Goal: Communication & Community: Participate in discussion

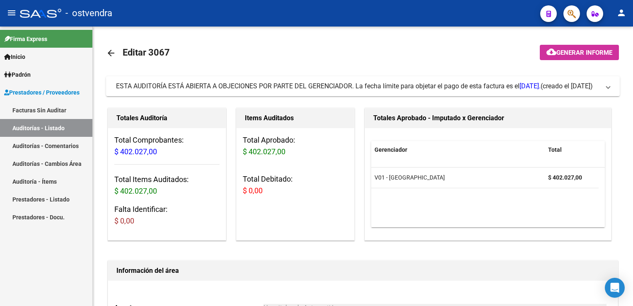
scroll to position [249, 0]
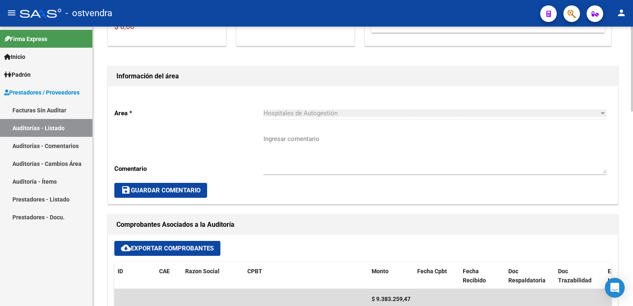
scroll to position [249, 0]
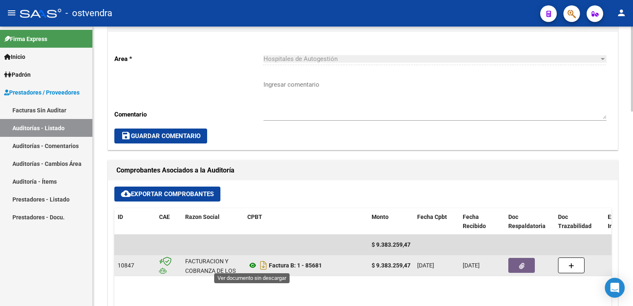
click at [253, 265] on icon at bounding box center [252, 265] width 11 height 10
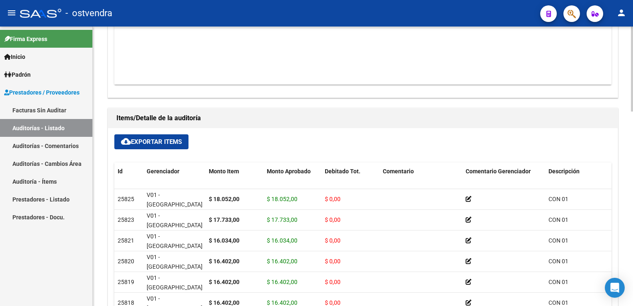
scroll to position [497, 0]
click at [170, 144] on button "cloud_download Exportar Items" at bounding box center [151, 140] width 74 height 15
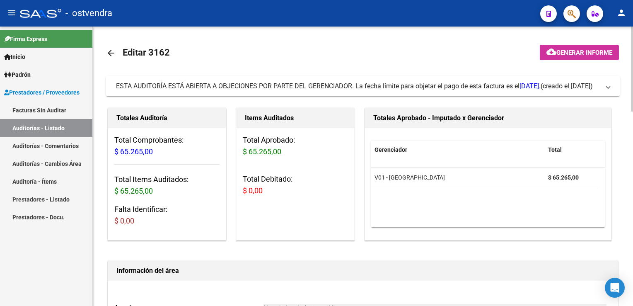
click at [607, 92] on mat-expansion-panel-header "ESTA AUDITORÍA ESTÁ ABIERTA A OBJECIONES POR PARTE DEL GERENCIADOR. La fecha lí…" at bounding box center [363, 86] width 514 height 20
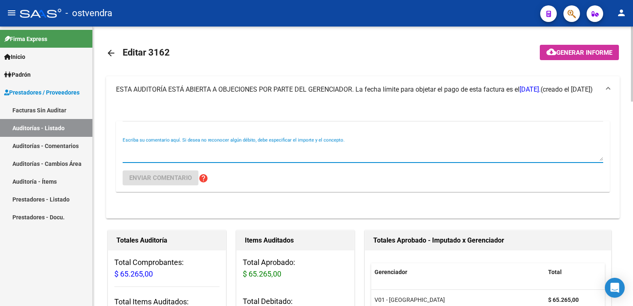
click at [196, 153] on textarea "Escriba su comentario aquí. Si desea no reconocer algún débito, debe especifica…" at bounding box center [363, 152] width 481 height 17
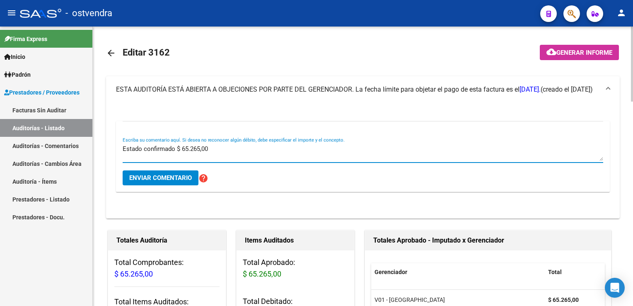
type textarea "Estado confirmado $ 65.265,00"
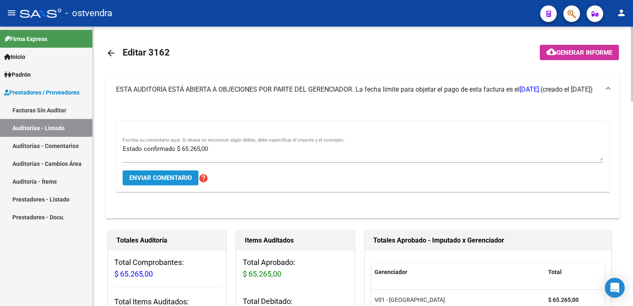
click at [162, 178] on span "Enviar comentario" at bounding box center [160, 177] width 63 height 7
